Goal: Find contact information: Find contact information

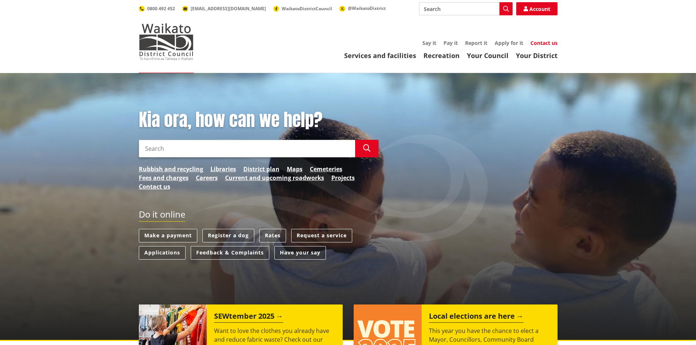
click at [538, 42] on link "Contact us" at bounding box center [543, 42] width 27 height 7
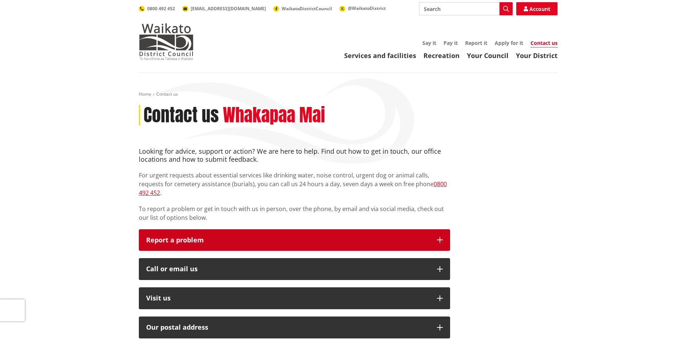
click at [164, 237] on p "Report a problem" at bounding box center [287, 240] width 283 height 7
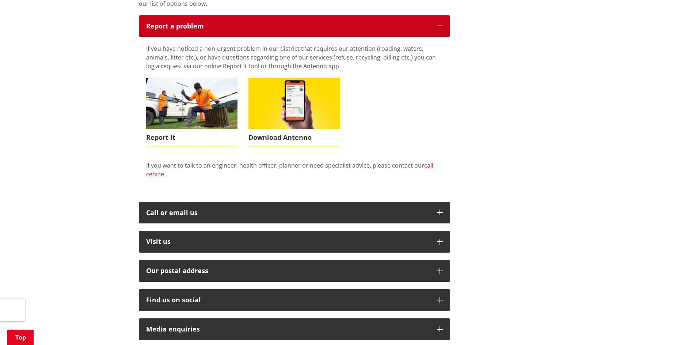
scroll to position [219, 0]
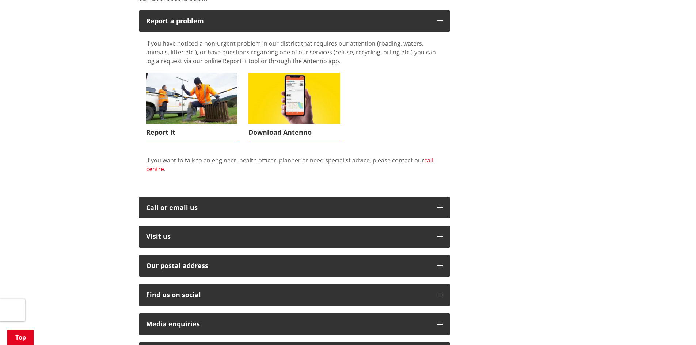
click at [427, 156] on link "call centre" at bounding box center [289, 164] width 287 height 17
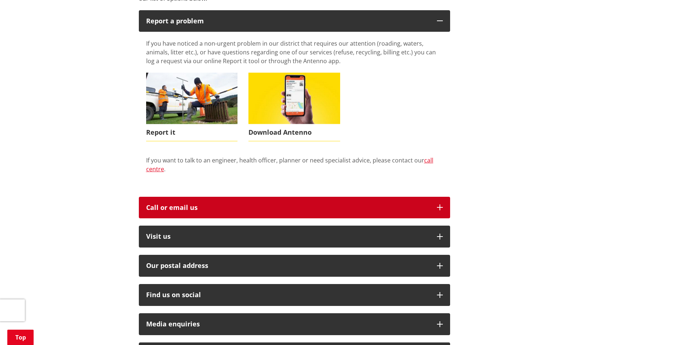
click at [163, 204] on div "Call or email us" at bounding box center [287, 207] width 283 height 7
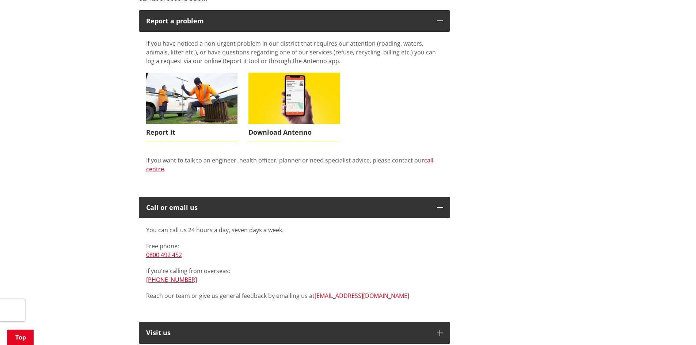
click at [347, 292] on link "[EMAIL_ADDRESS][DOMAIN_NAME]" at bounding box center [362, 296] width 95 height 8
click at [477, 242] on div "Looking for advice, support or action? We are here to help. Find out how to get…" at bounding box center [348, 236] width 430 height 617
drag, startPoint x: 368, startPoint y: 287, endPoint x: 314, endPoint y: 291, distance: 54.5
click at [314, 291] on p "Reach our team or give us general feedback by emailing us at info@waidc.govt.nz" at bounding box center [294, 295] width 297 height 9
copy link "[EMAIL_ADDRESS][DOMAIN_NAME]"
